Goal: Task Accomplishment & Management: Complete application form

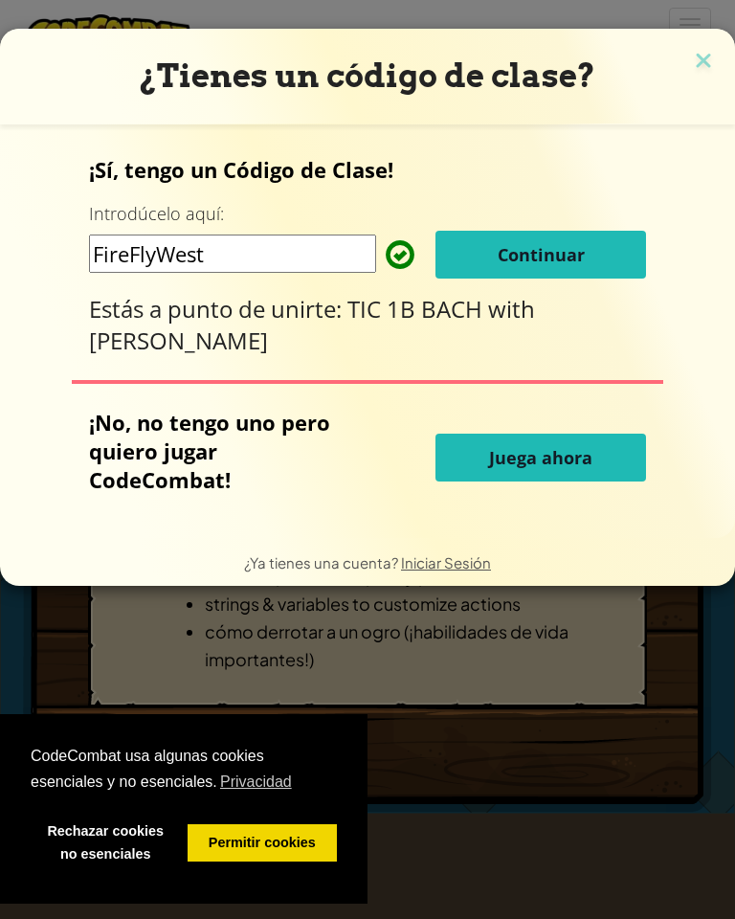
click at [590, 247] on button "Continuar" at bounding box center [541, 255] width 211 height 48
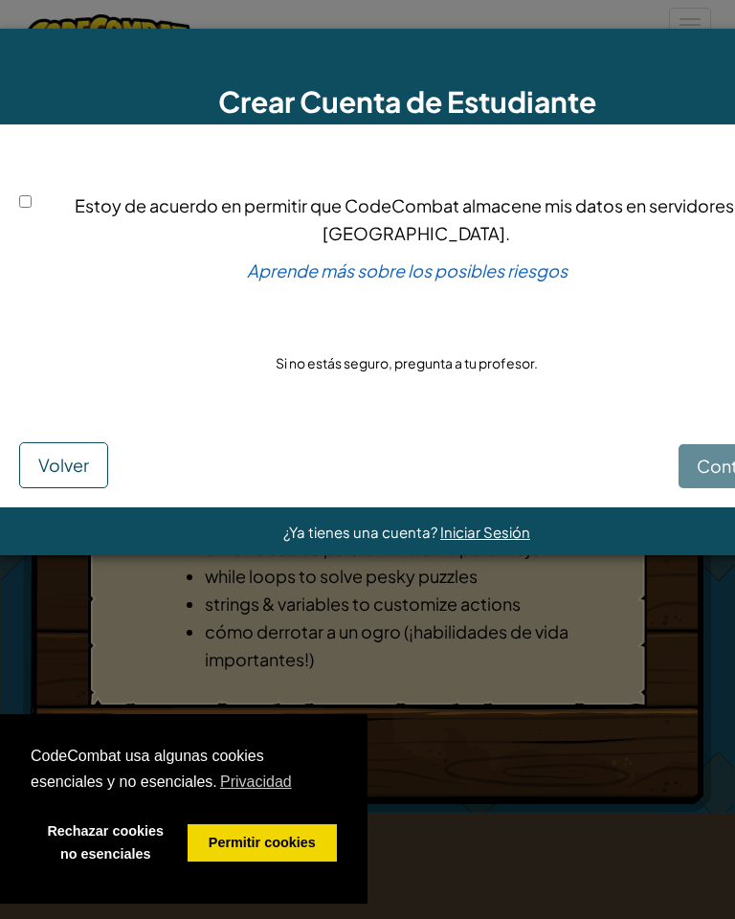
click at [697, 469] on div "Continuar Volver" at bounding box center [407, 455] width 776 height 65
click at [44, 188] on div "Estoy de acuerdo en permitir que CodeCombat almacene mis datos en servidores de…" at bounding box center [407, 284] width 776 height 280
click at [31, 208] on input "Estoy de acuerdo en permitir que CodeCombat almacene mis datos en servidores de…" at bounding box center [25, 201] width 12 height 12
checkbox input "true"
click at [679, 495] on form "Estoy de acuerdo en permitir que CodeCombat almacene mis datos en servidores de…" at bounding box center [407, 315] width 814 height 383
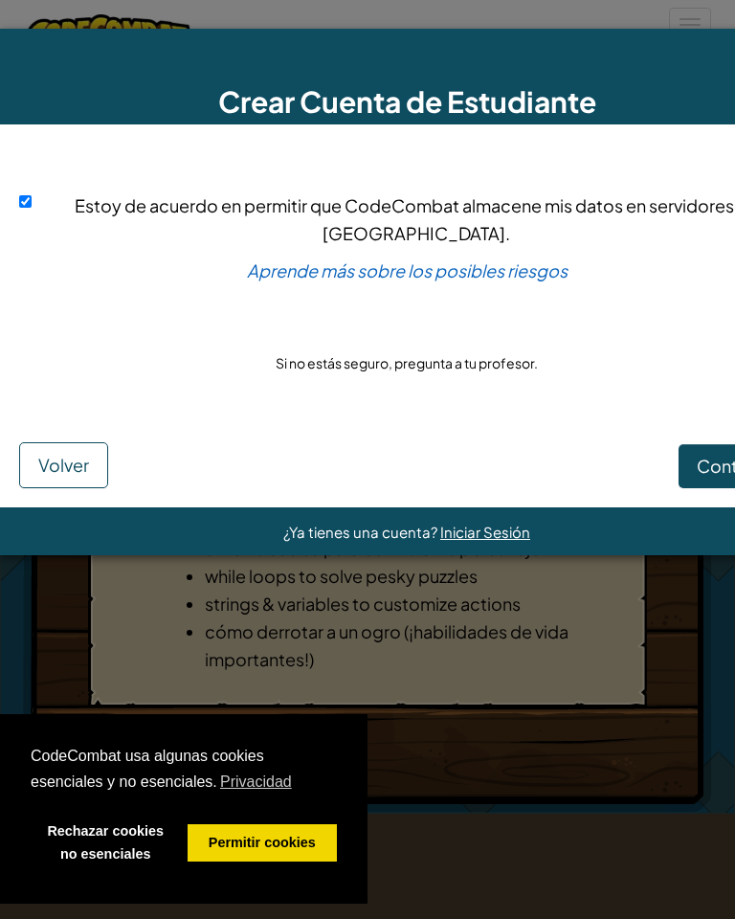
click at [719, 467] on span "Continuar" at bounding box center [736, 466] width 79 height 22
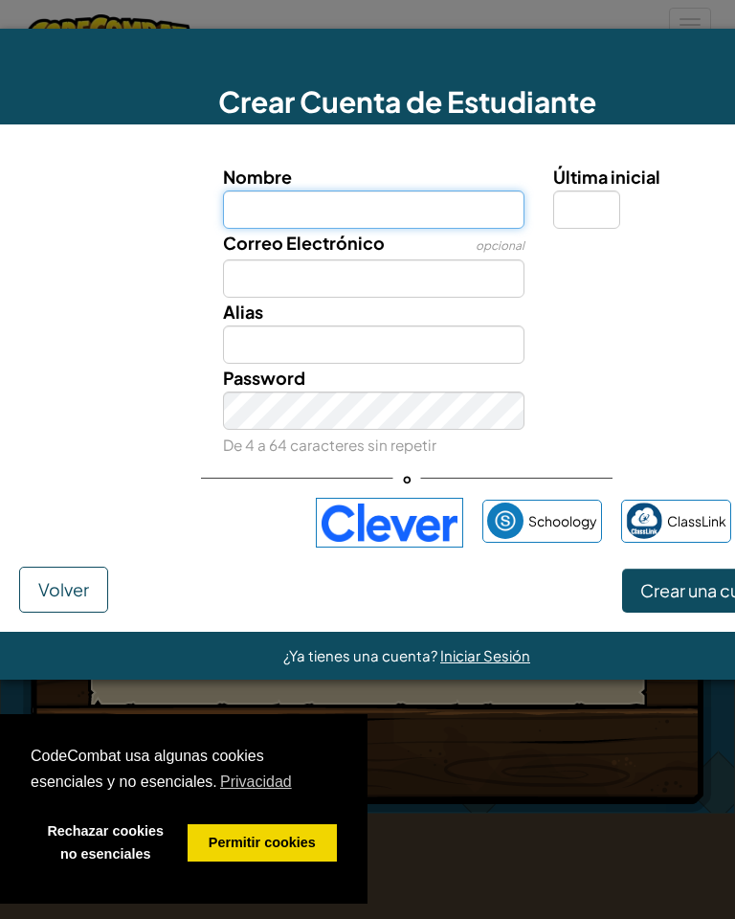
click at [443, 199] on input "Nombre" at bounding box center [374, 210] width 303 height 38
type input "Ba"
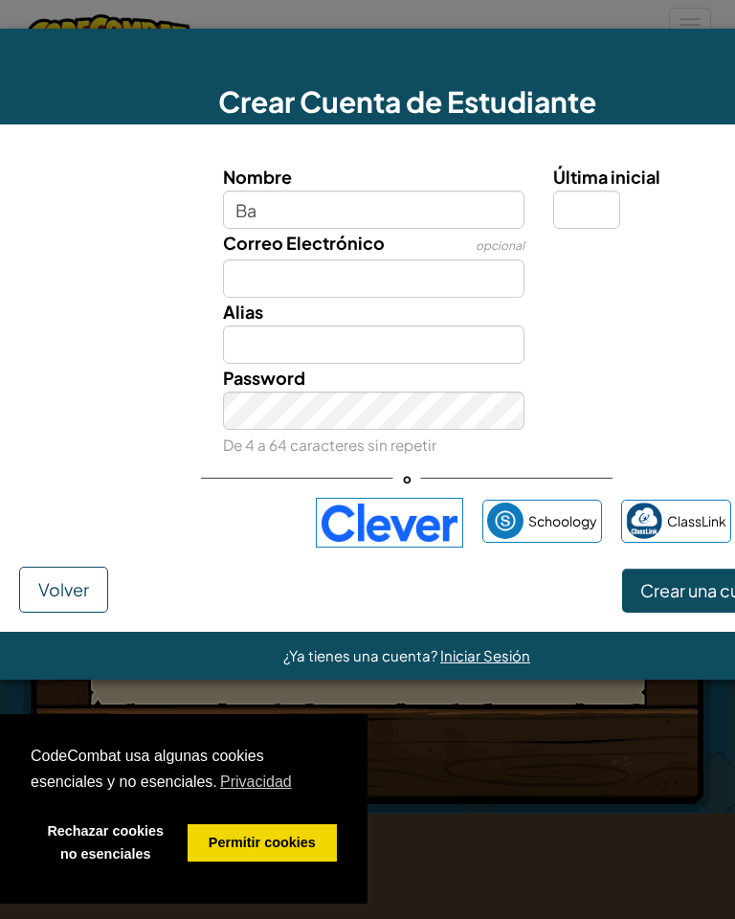
click at [129, 516] on div "Iniciar sesión con Google. Se abre en una nueva pestaña." at bounding box center [190, 523] width 214 height 42
type input "Ba"
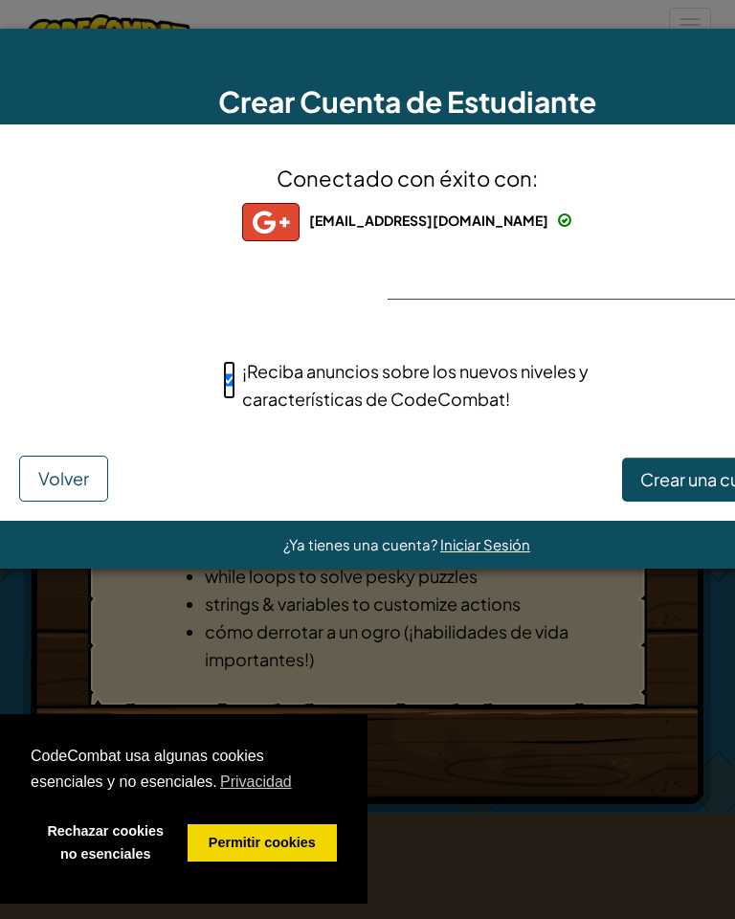
scroll to position [0, 79]
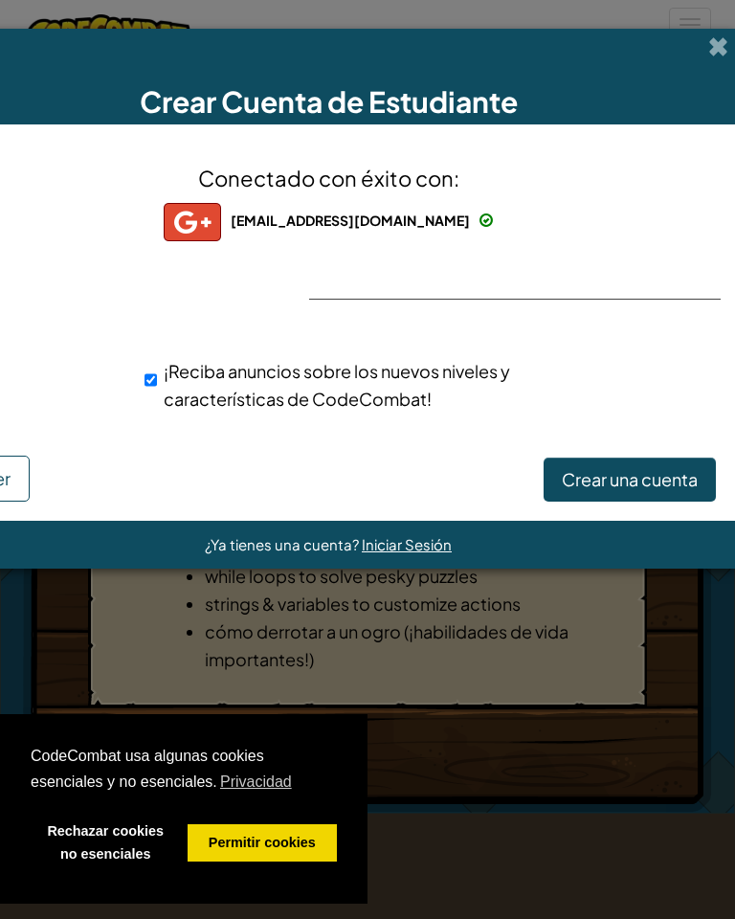
click at [611, 484] on span "Crear una cuenta" at bounding box center [630, 479] width 136 height 22
click at [411, 552] on span "Iniciar Sesión" at bounding box center [407, 544] width 90 height 18
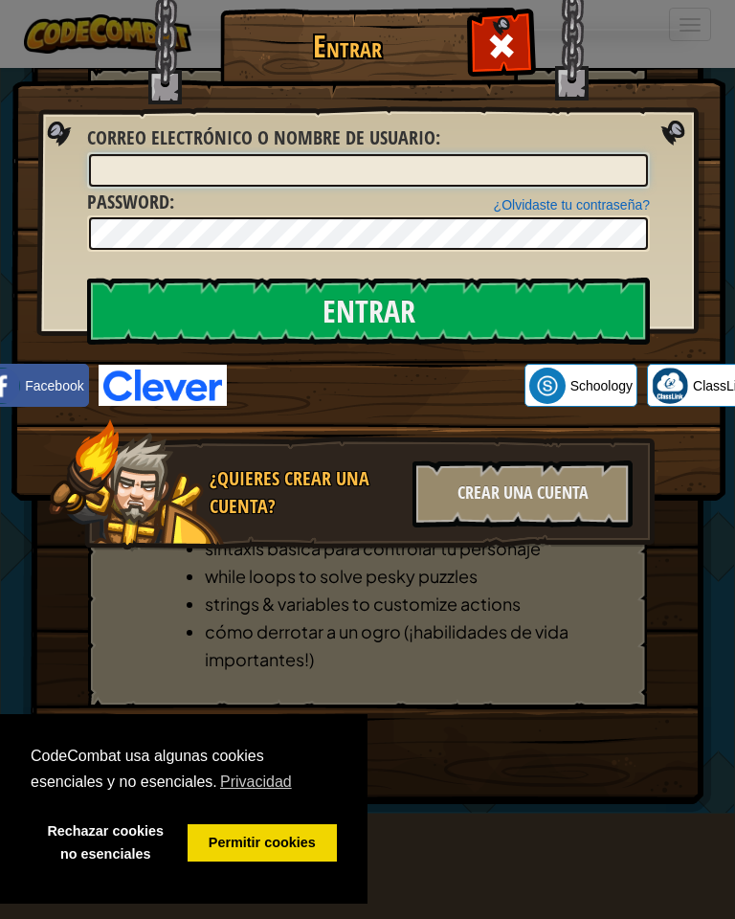
click at [302, 169] on input "Correo electrónico o nombre de usuario :" at bounding box center [368, 170] width 559 height 33
type input "s"
click at [549, 306] on input "Entrar" at bounding box center [368, 311] width 563 height 67
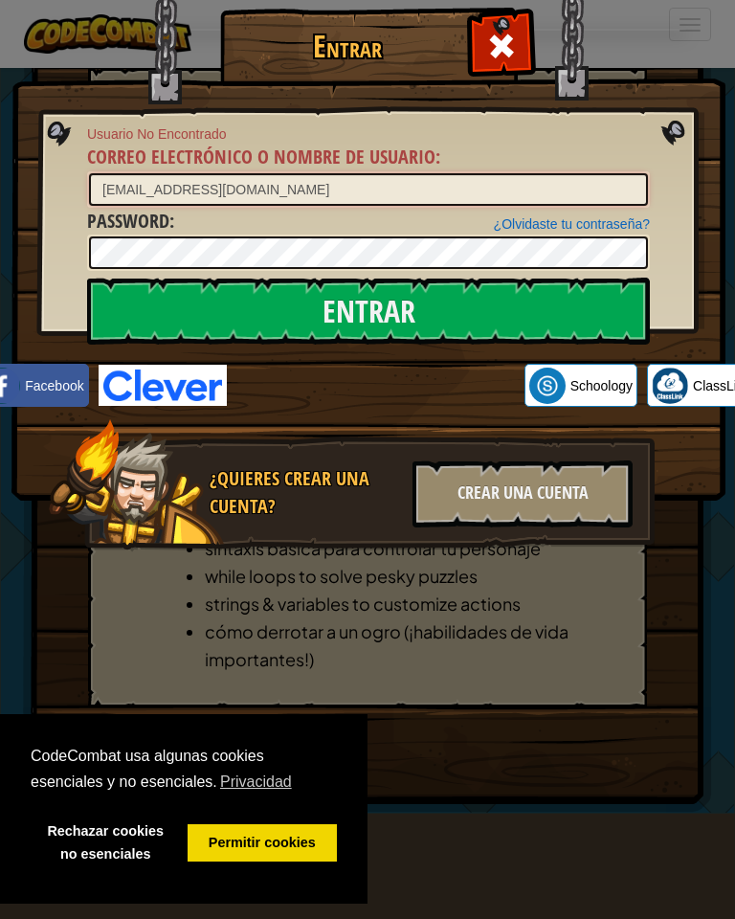
click at [377, 184] on input "[EMAIL_ADDRESS][DOMAIN_NAME]" at bounding box center [368, 189] width 559 height 33
type input "[EMAIL_ADDRESS][DOMAIN_NAME]"
click at [529, 312] on input "Entrar" at bounding box center [368, 311] width 563 height 67
